Goal: Download file/media

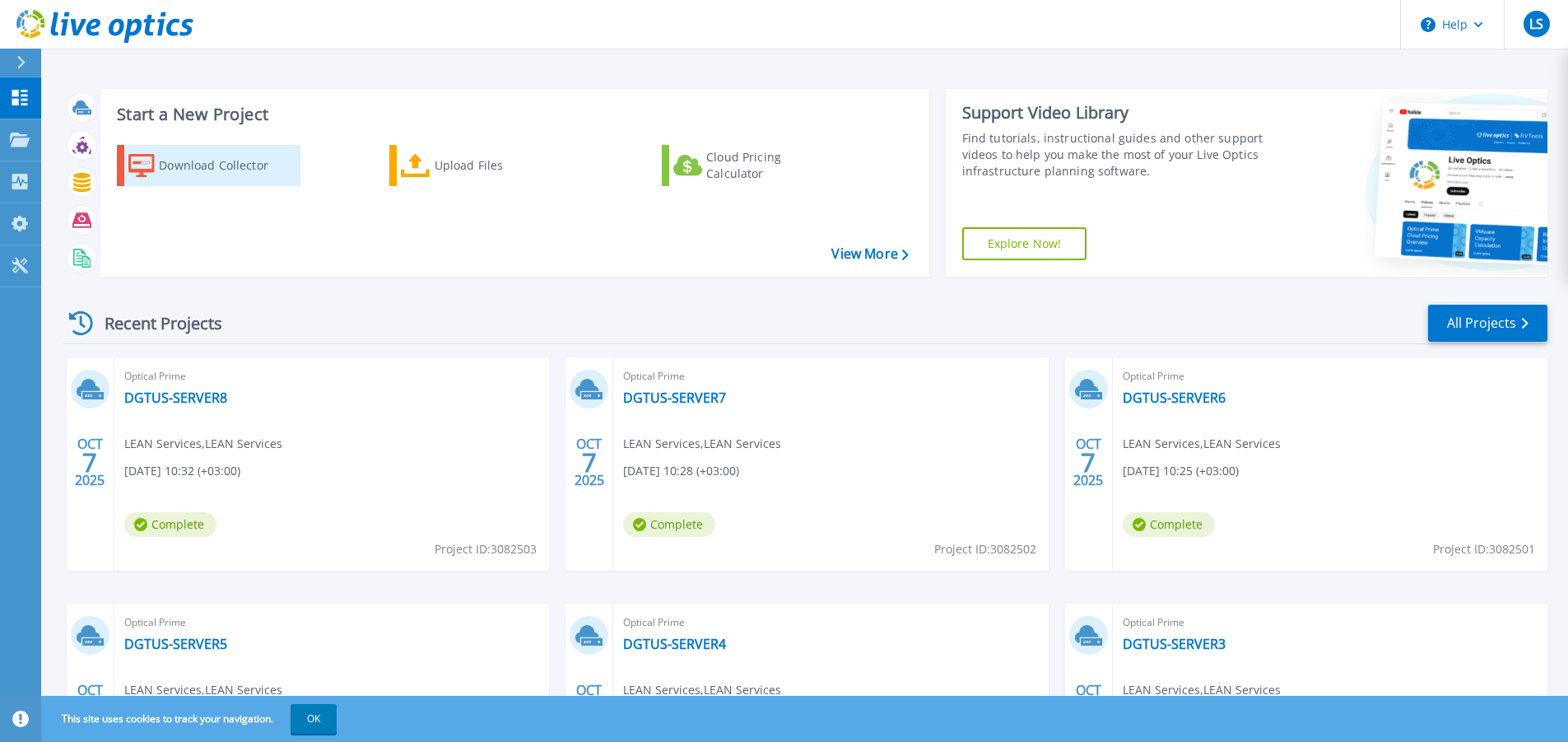
click at [181, 165] on div "Download Collector" at bounding box center [224, 165] width 132 height 33
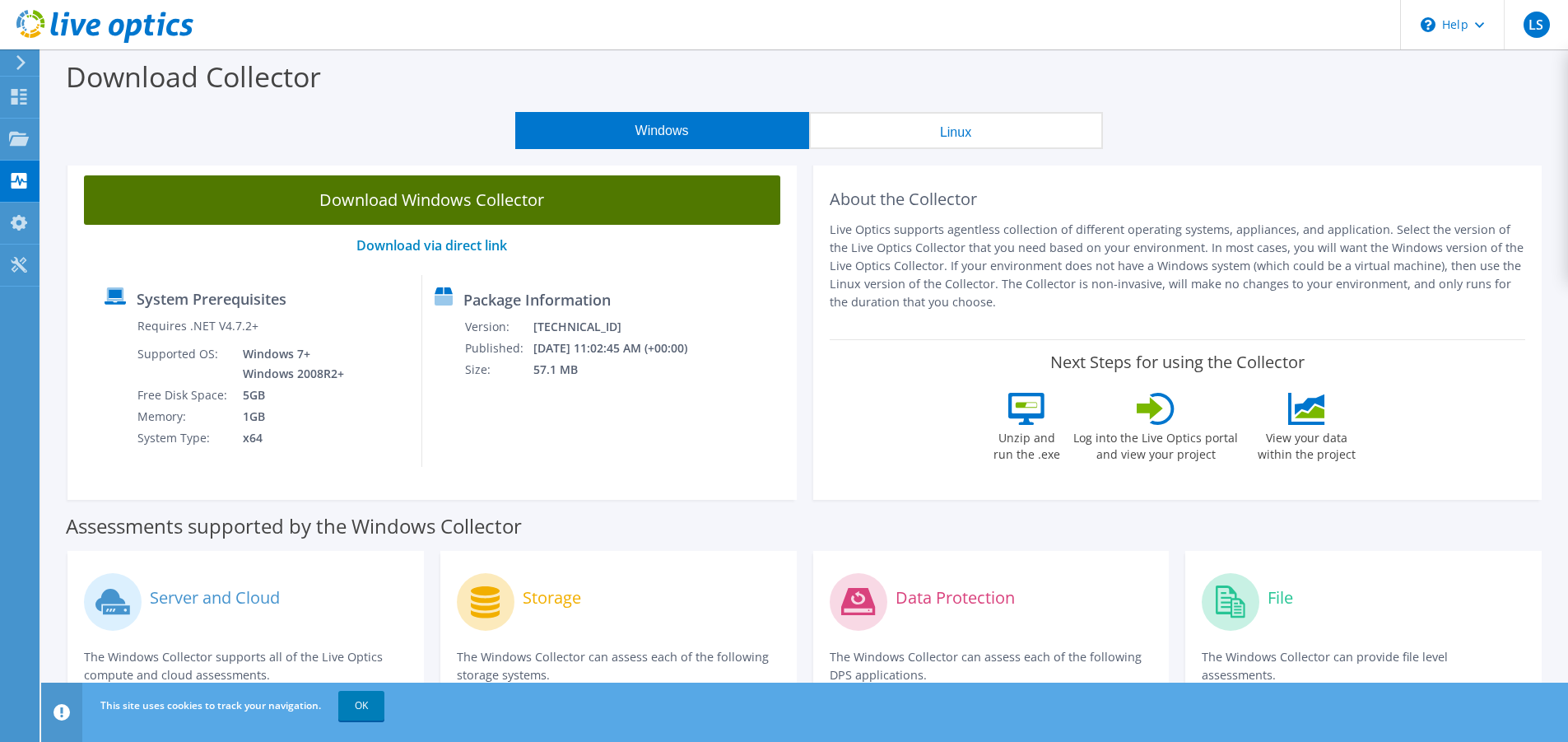
click at [586, 203] on link "Download Windows Collector" at bounding box center [432, 200] width 697 height 50
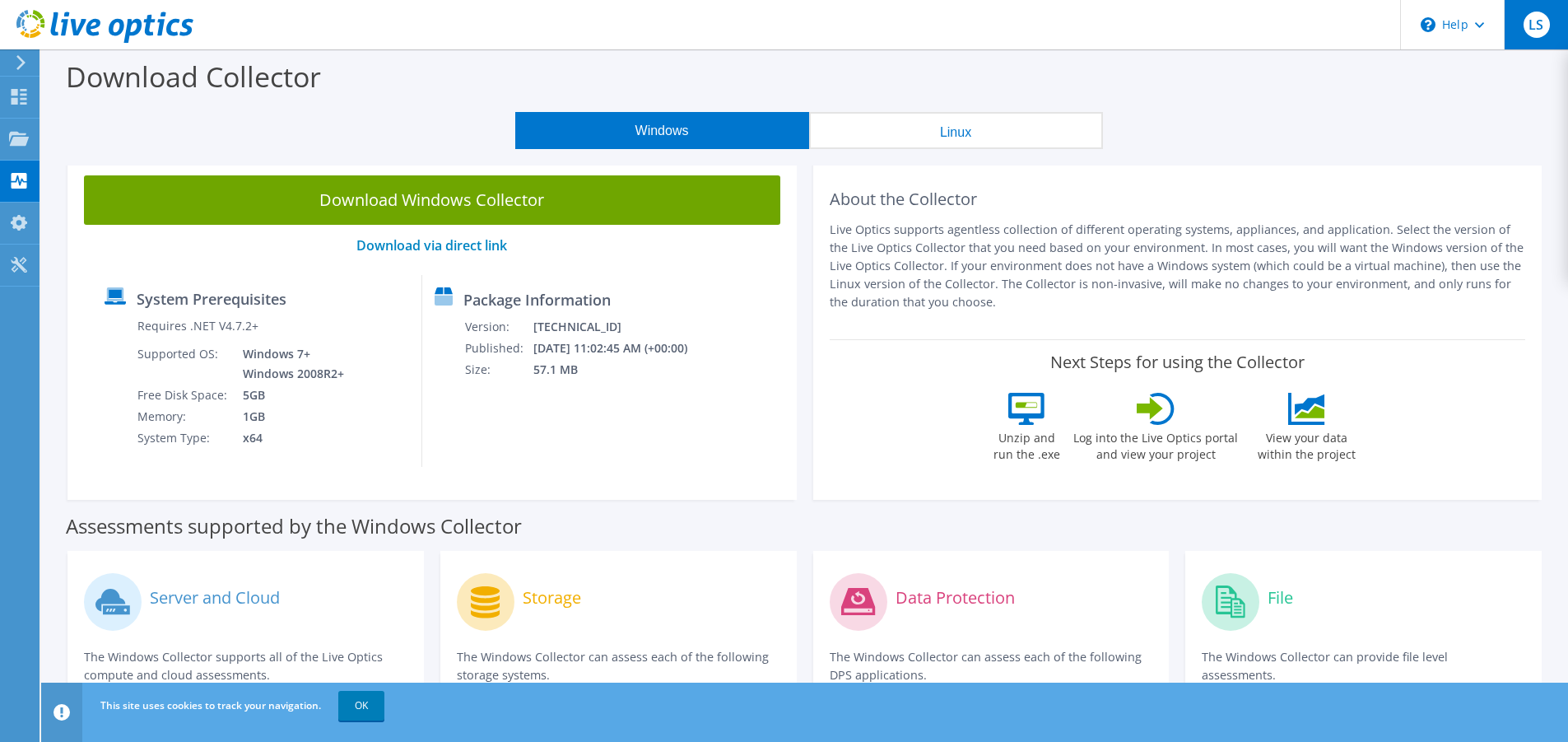
click at [1530, 24] on span "LS" at bounding box center [1536, 24] width 26 height 26
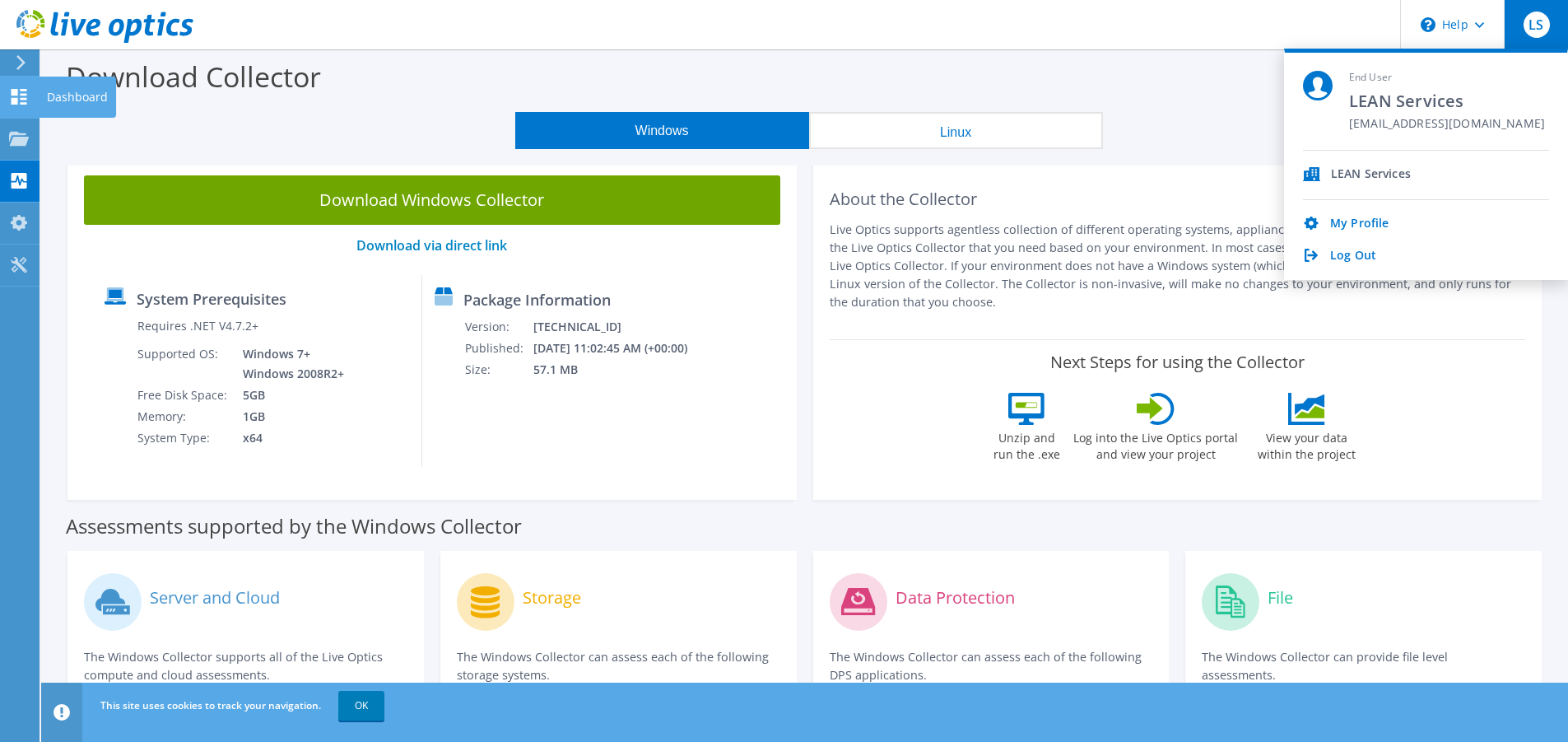
click at [12, 98] on use at bounding box center [19, 96] width 16 height 16
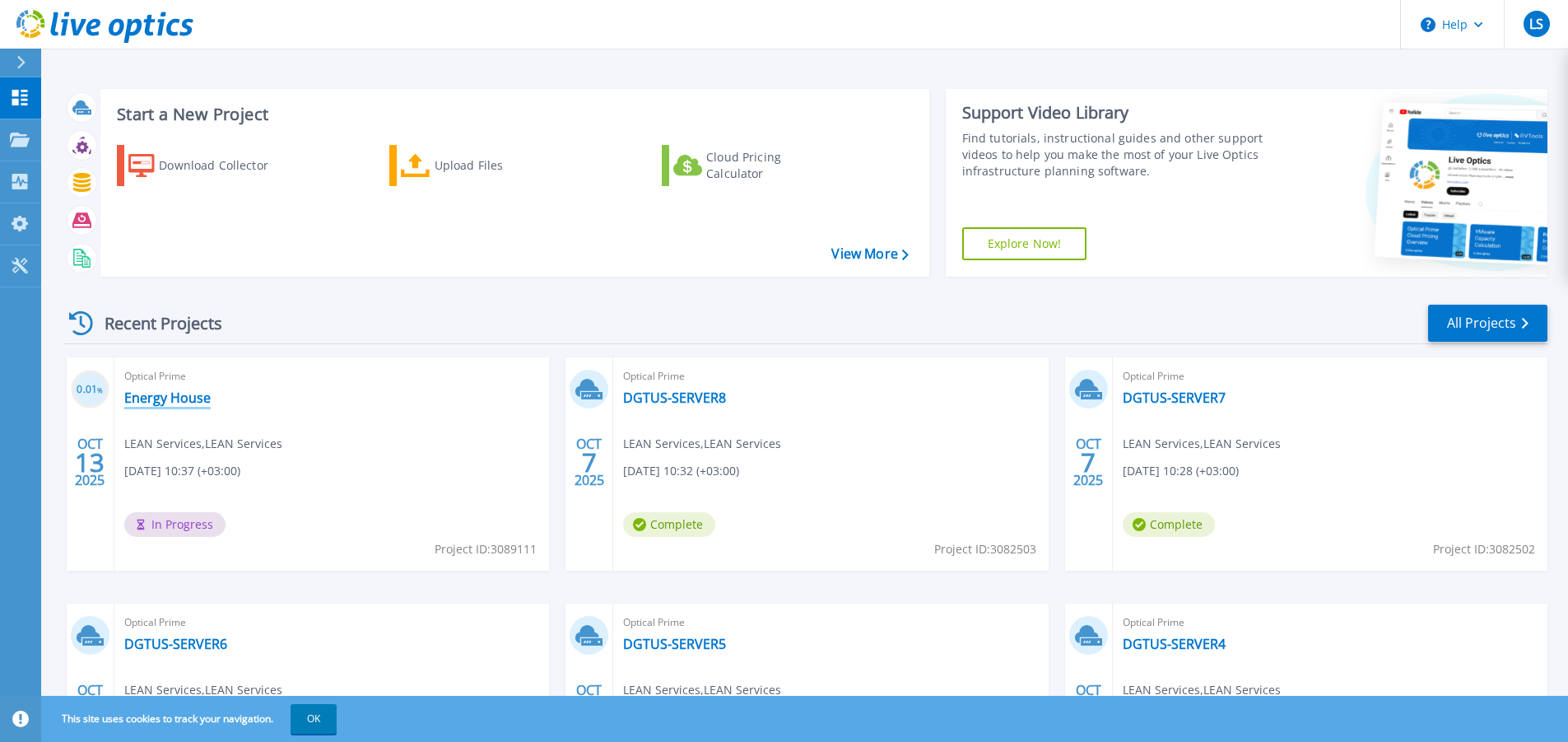
click at [165, 396] on link "Energy House" at bounding box center [167, 398] width 87 height 17
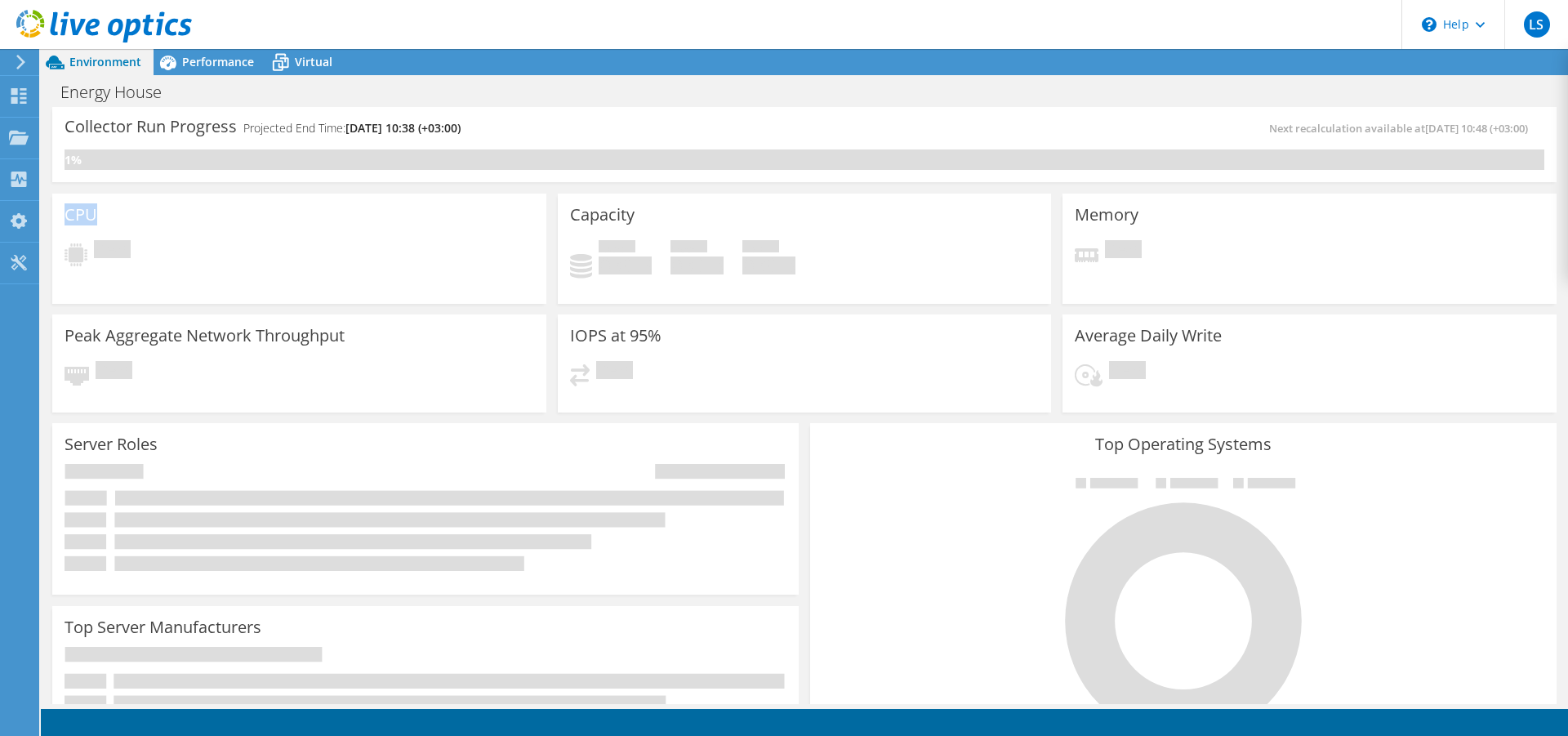
drag, startPoint x: 64, startPoint y: 209, endPoint x: 117, endPoint y: 209, distance: 53.0
click at [117, 209] on div "CPU Pending" at bounding box center [298, 248] width 494 height 110
drag, startPoint x: 573, startPoint y: 210, endPoint x: 720, endPoint y: 209, distance: 147.0
click at [720, 210] on div "Capacity Used 0 GiB Free 0 GiB Total 0 GiB" at bounding box center [804, 248] width 494 height 110
drag, startPoint x: 1081, startPoint y: 209, endPoint x: 1157, endPoint y: 209, distance: 76.0
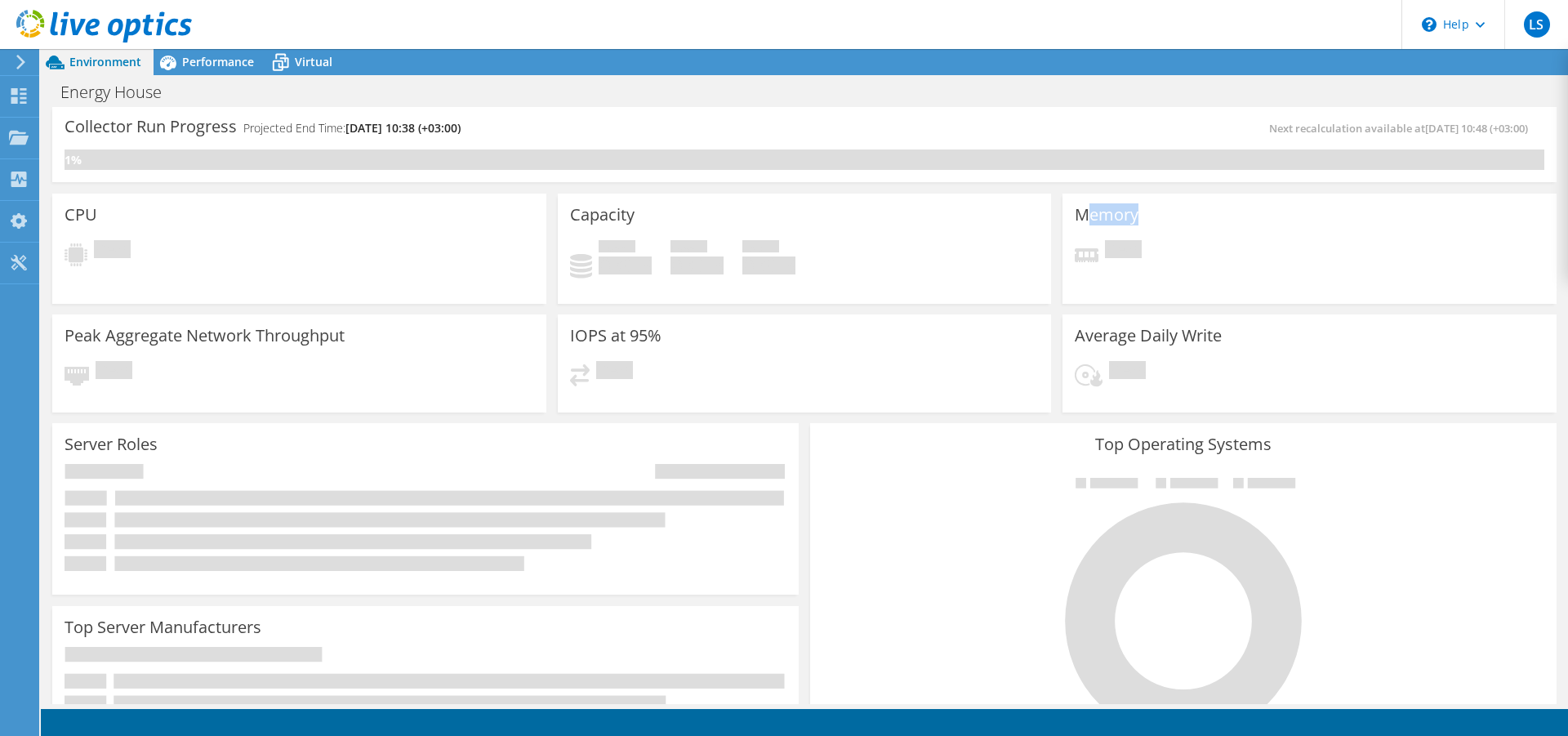
click at [1157, 209] on div "Memory Pending" at bounding box center [1309, 248] width 494 height 110
click at [1536, 19] on span "LS" at bounding box center [1536, 24] width 26 height 26
